Goal: Task Accomplishment & Management: Complete application form

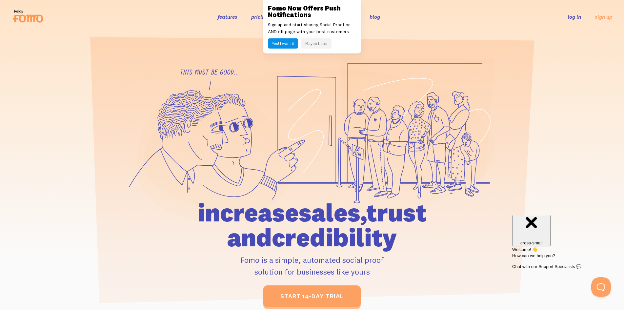
scroll to position [13, 0]
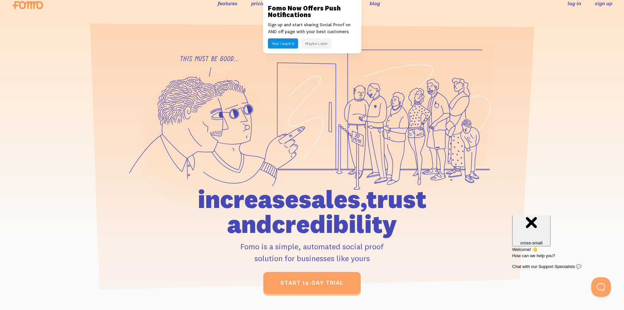
click at [597, 1] on link "sign up" at bounding box center [603, 3] width 17 height 7
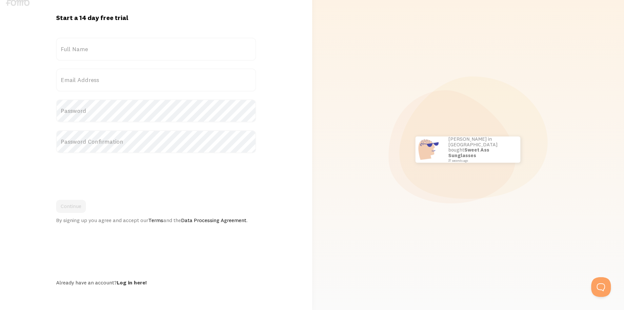
scroll to position [10, 0]
click at [12, 3] on img at bounding box center [18, 3] width 24 height 6
